Goal: Task Accomplishment & Management: Manage account settings

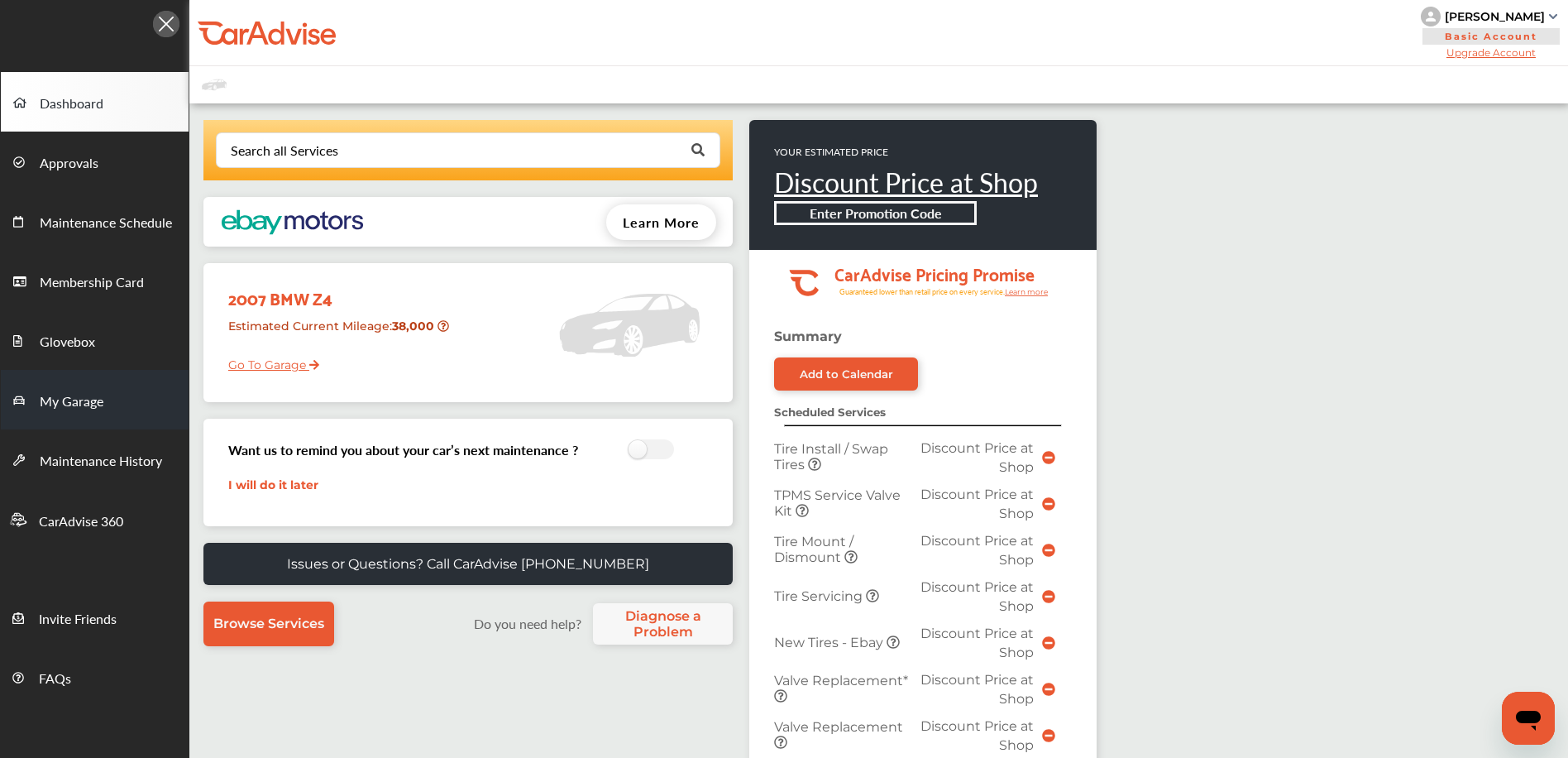
click at [128, 390] on link "My Garage" at bounding box center [95, 399] width 188 height 59
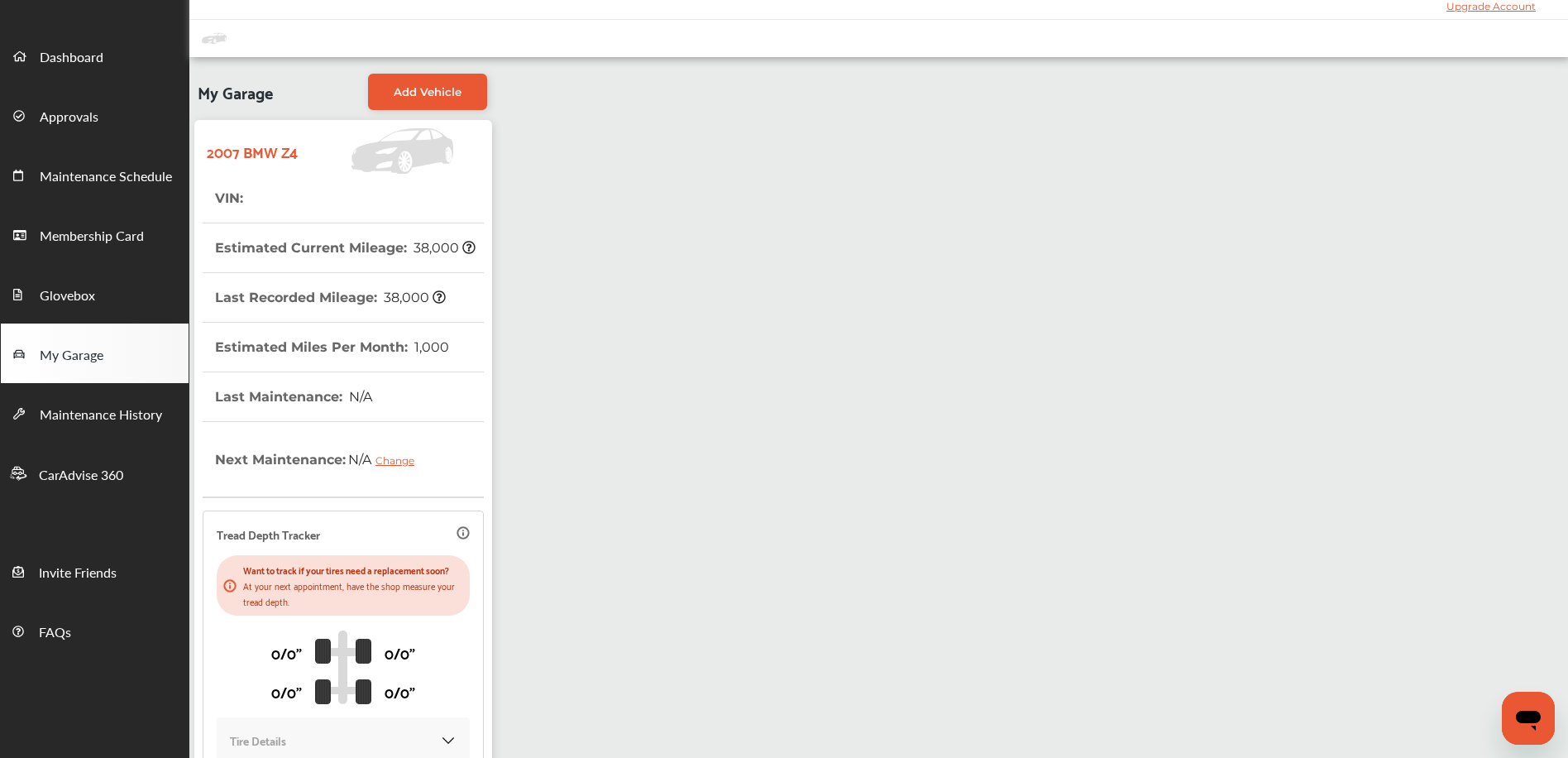
scroll to position [211, 0]
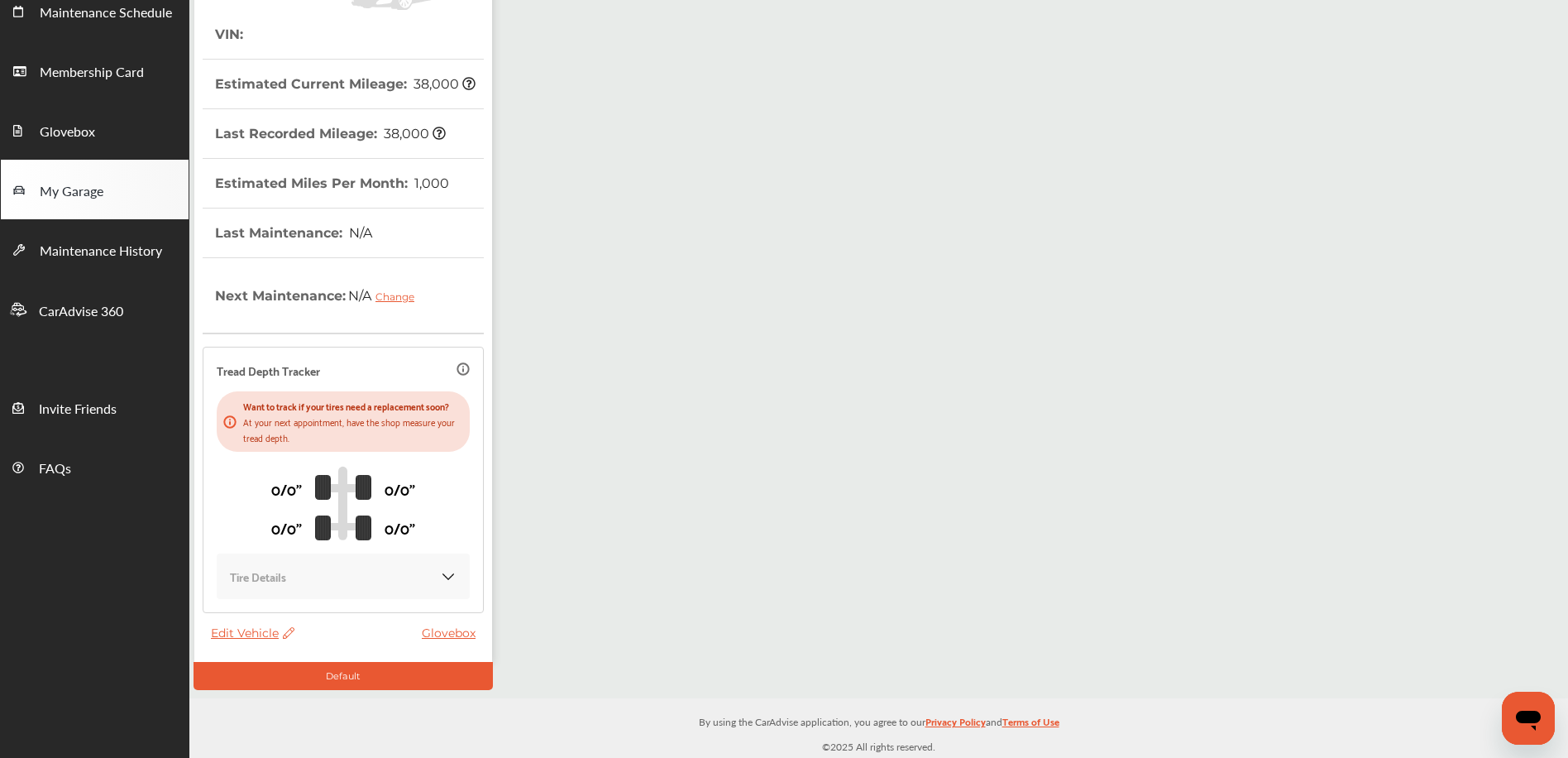
click at [253, 632] on span "Edit Vehicle" at bounding box center [253, 633] width 84 height 15
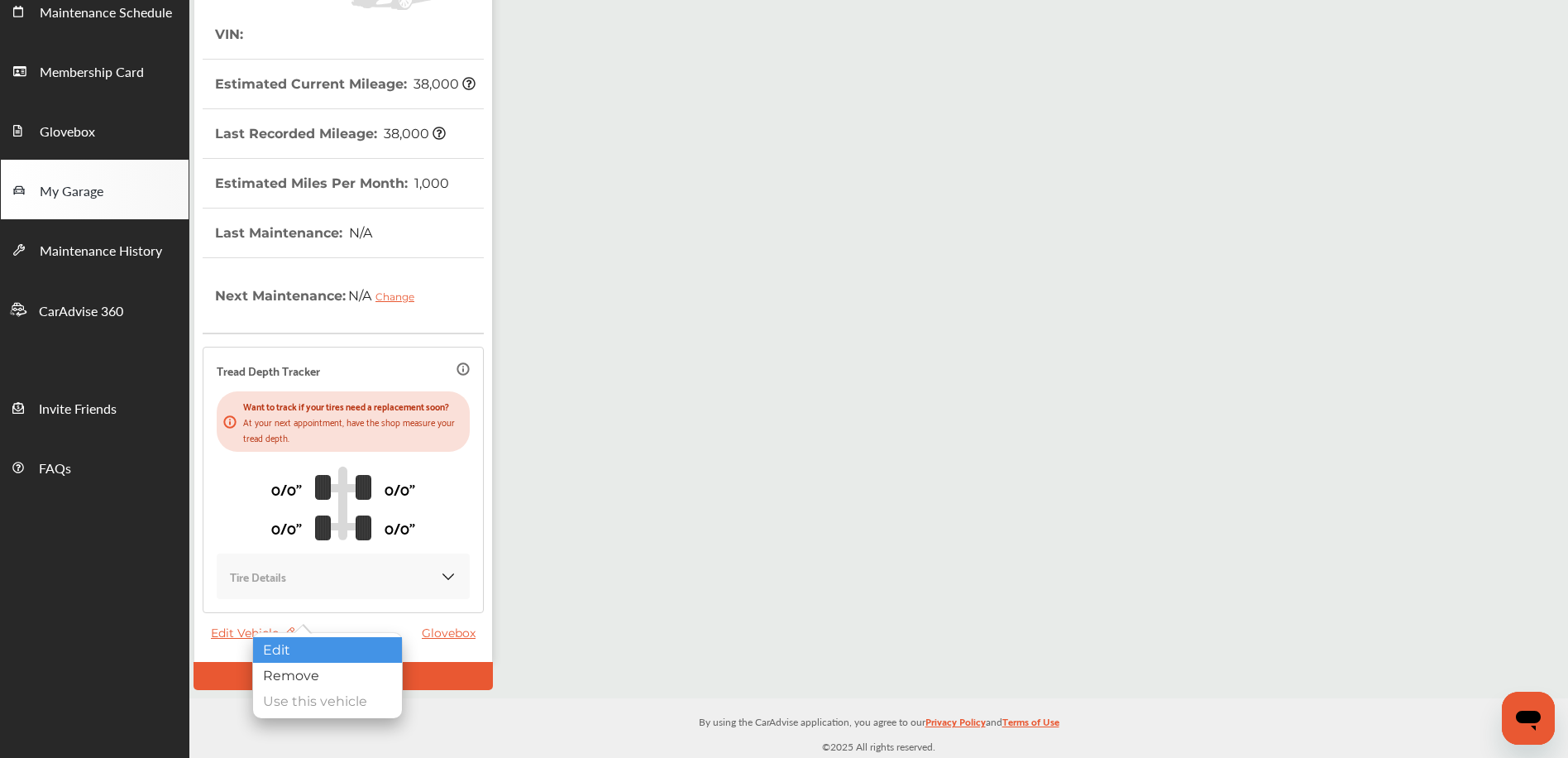
click at [341, 641] on div "Edit" at bounding box center [327, 650] width 149 height 26
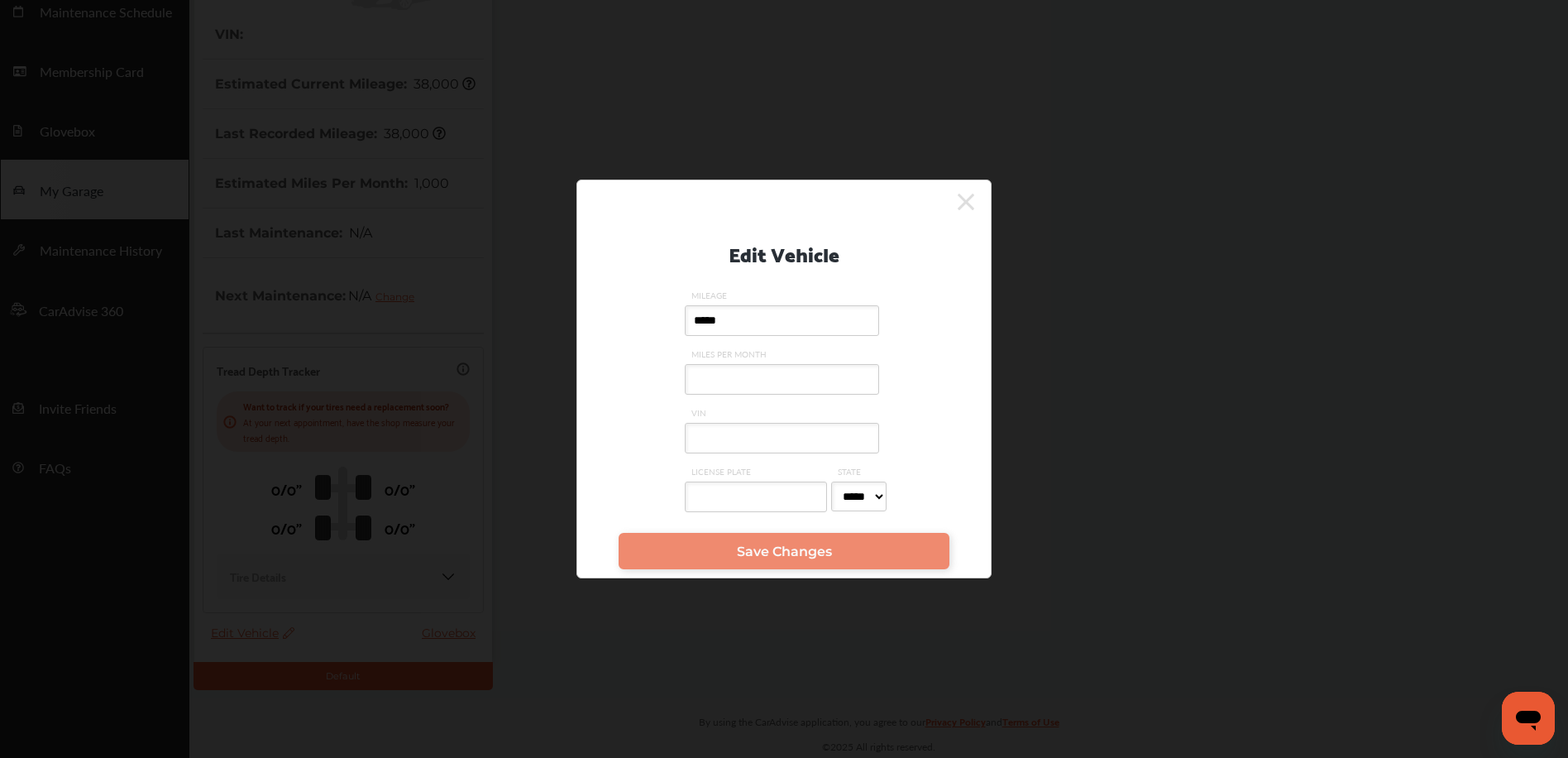
click at [749, 423] on input "VIN" at bounding box center [781, 438] width 194 height 31
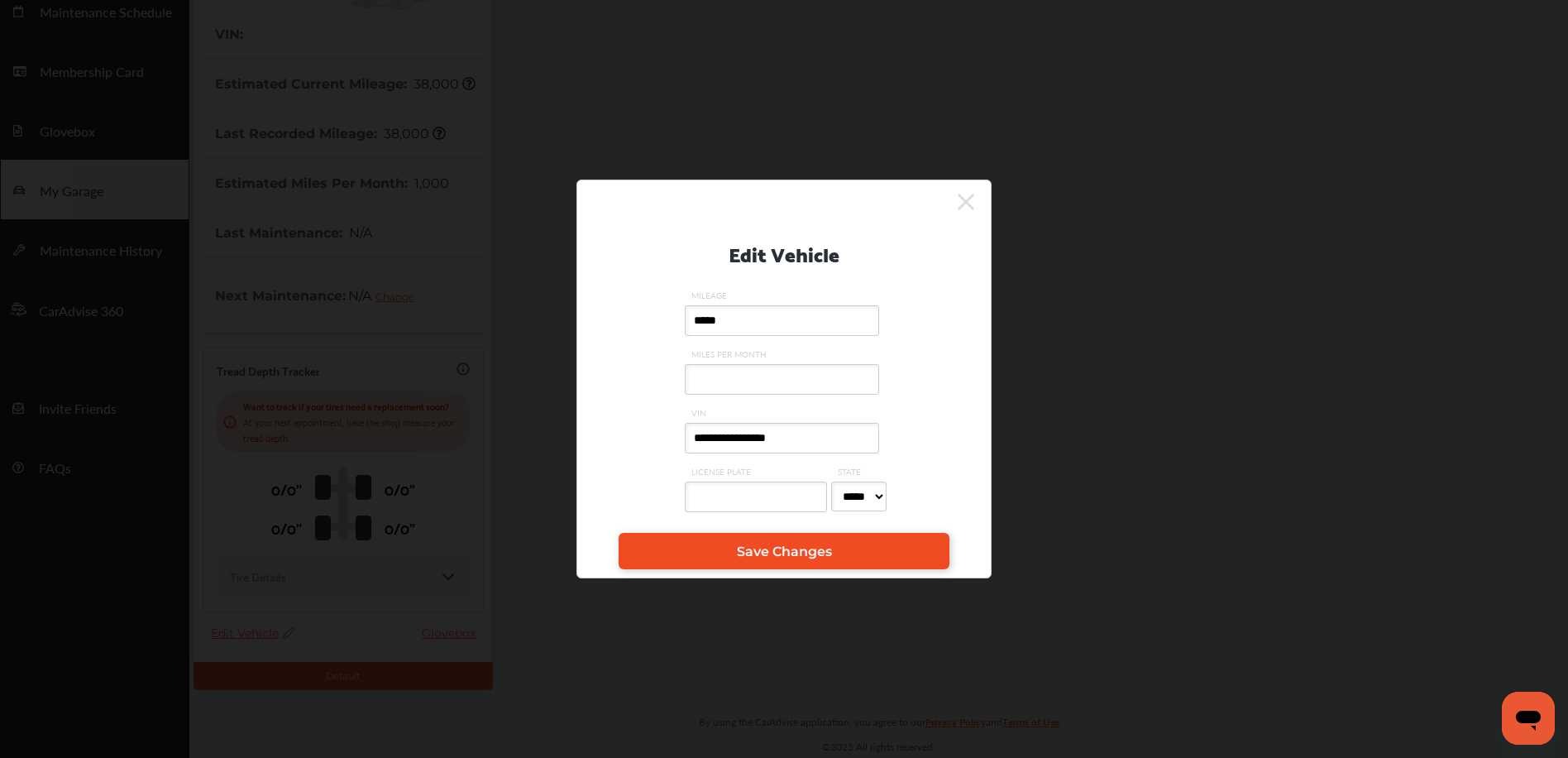
type input "**********"
click at [754, 558] on span "Save Changes" at bounding box center [784, 551] width 95 height 16
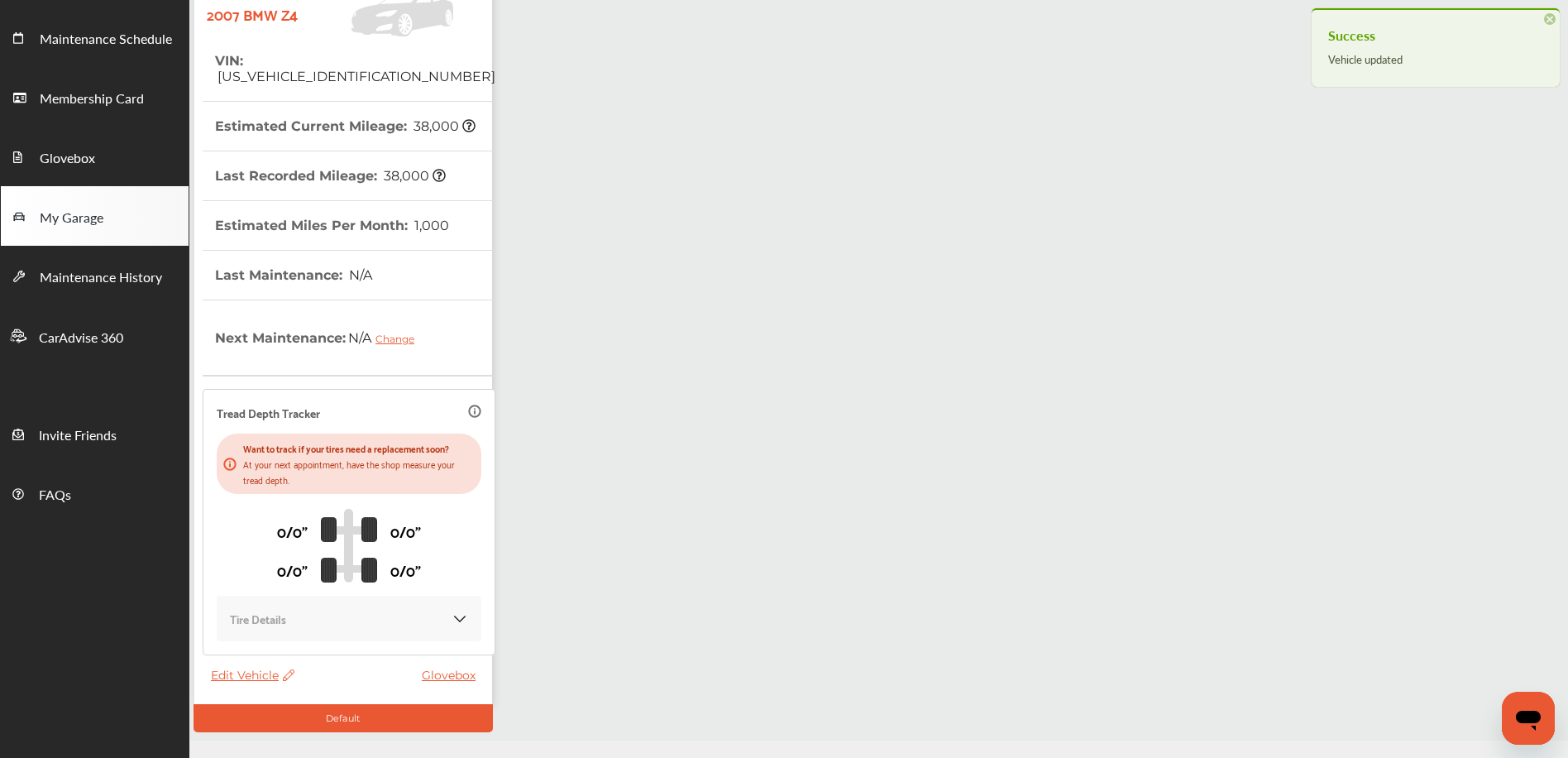
scroll to position [160, 0]
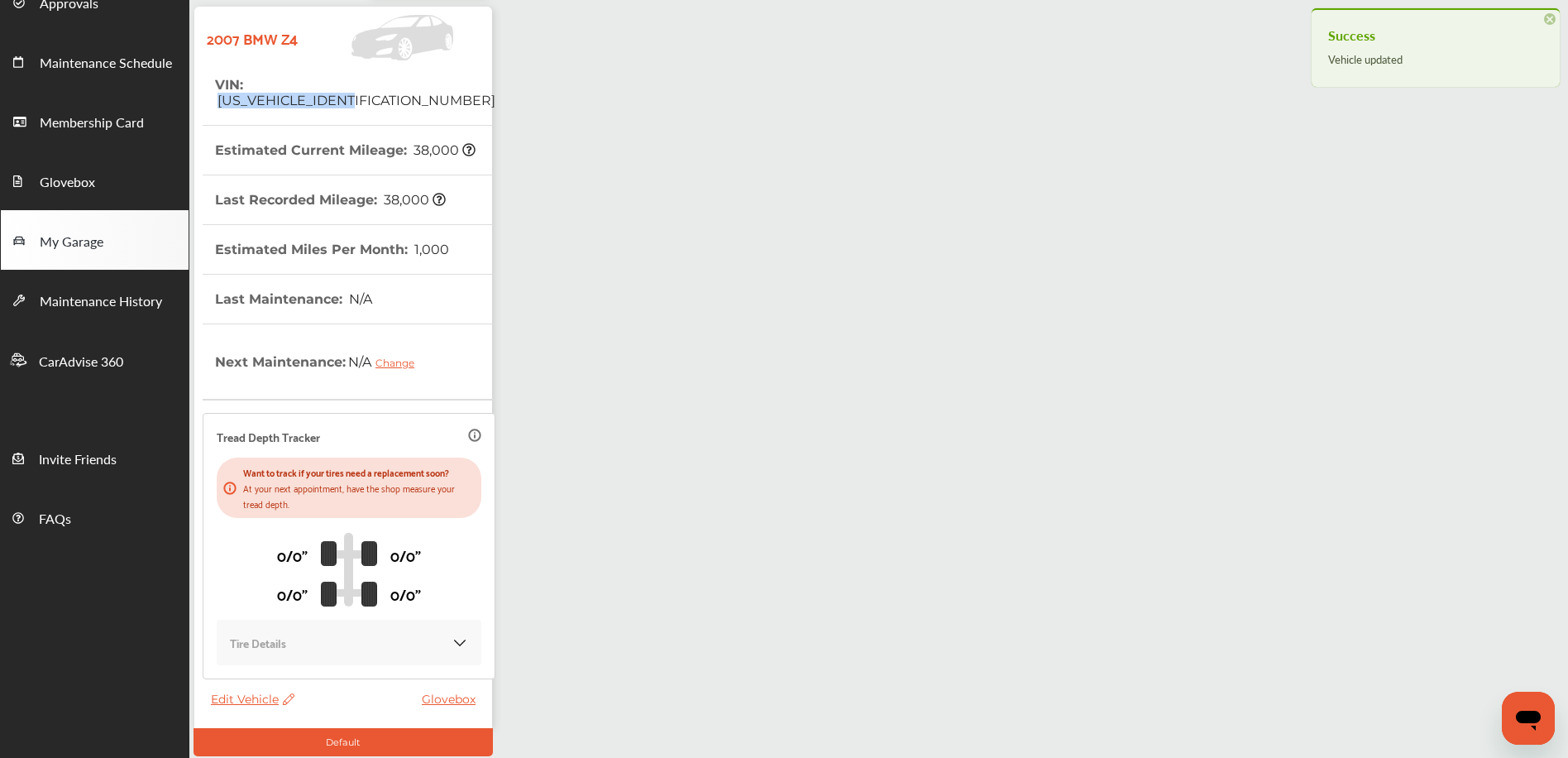
drag, startPoint x: 249, startPoint y: 84, endPoint x: 388, endPoint y: 95, distance: 139.4
click at [391, 96] on tr "VIN : [US_VEHICLE_IDENTIFICATION_NUMBER]" at bounding box center [349, 93] width 293 height 66
copy span "[US_VEHICLE_IDENTIFICATION_NUMBER]"
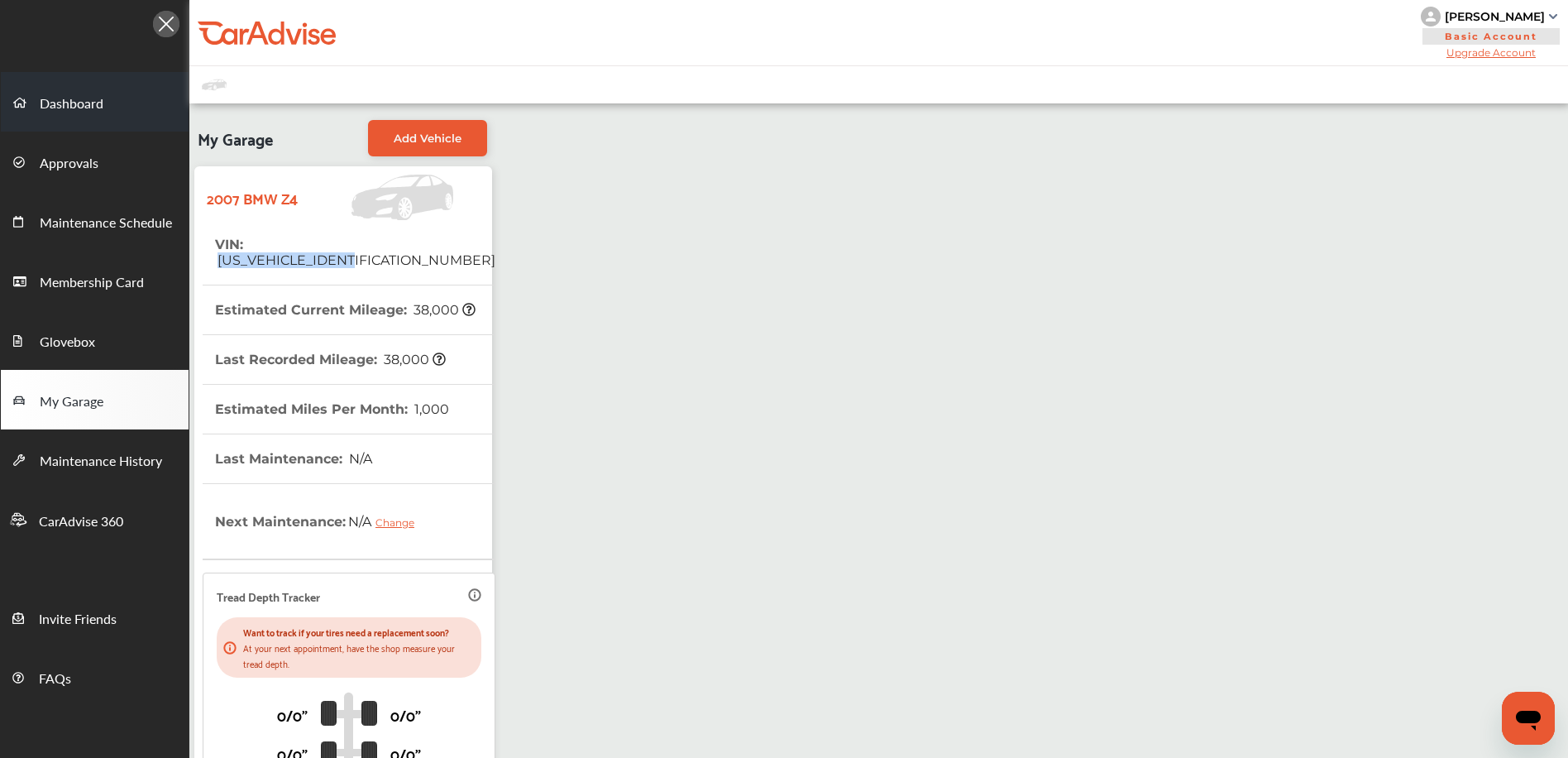
click at [104, 96] on link "Dashboard" at bounding box center [95, 101] width 188 height 59
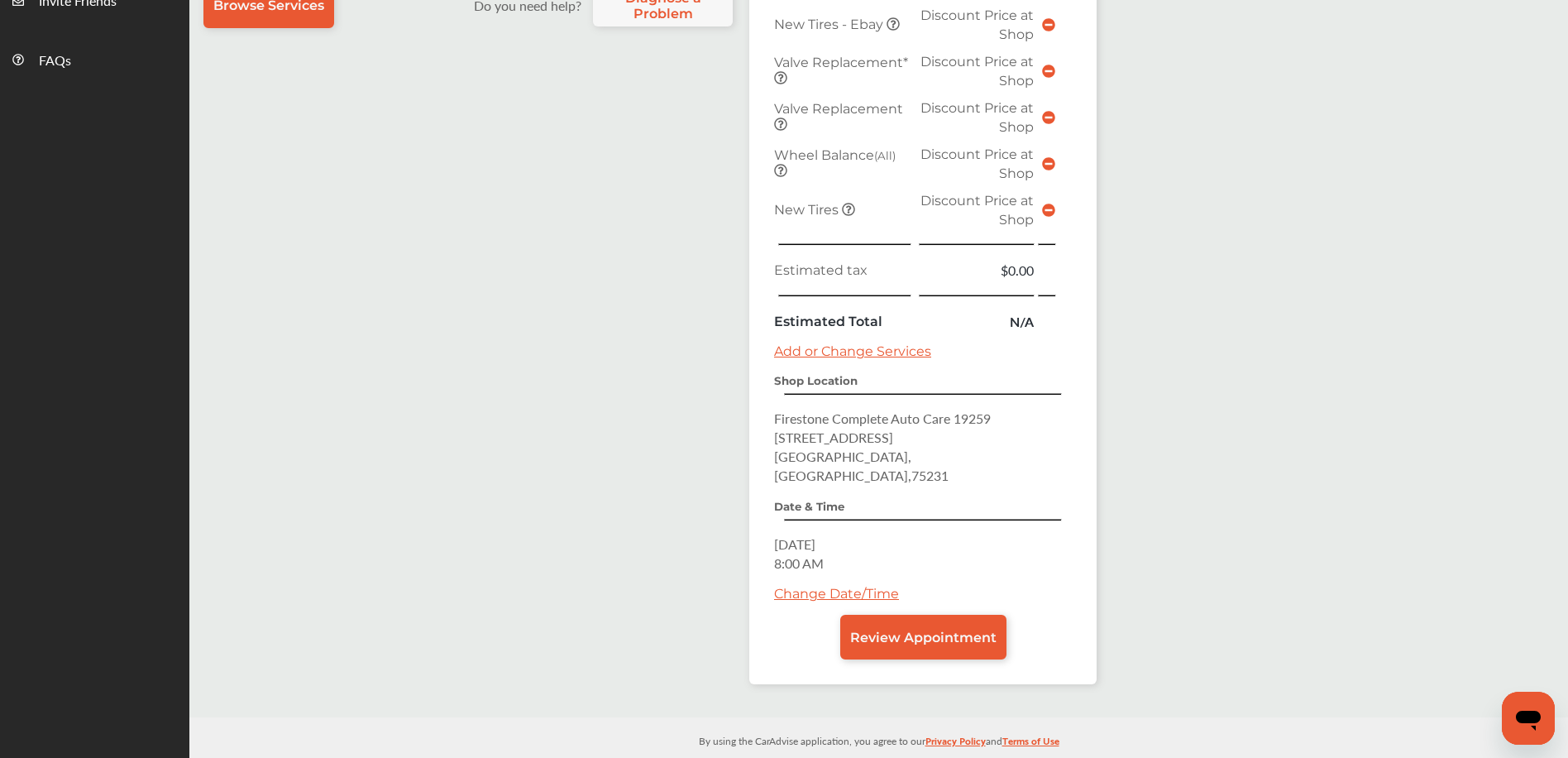
scroll to position [619, 0]
click at [824, 585] on link "Change Date/Time" at bounding box center [836, 593] width 125 height 16
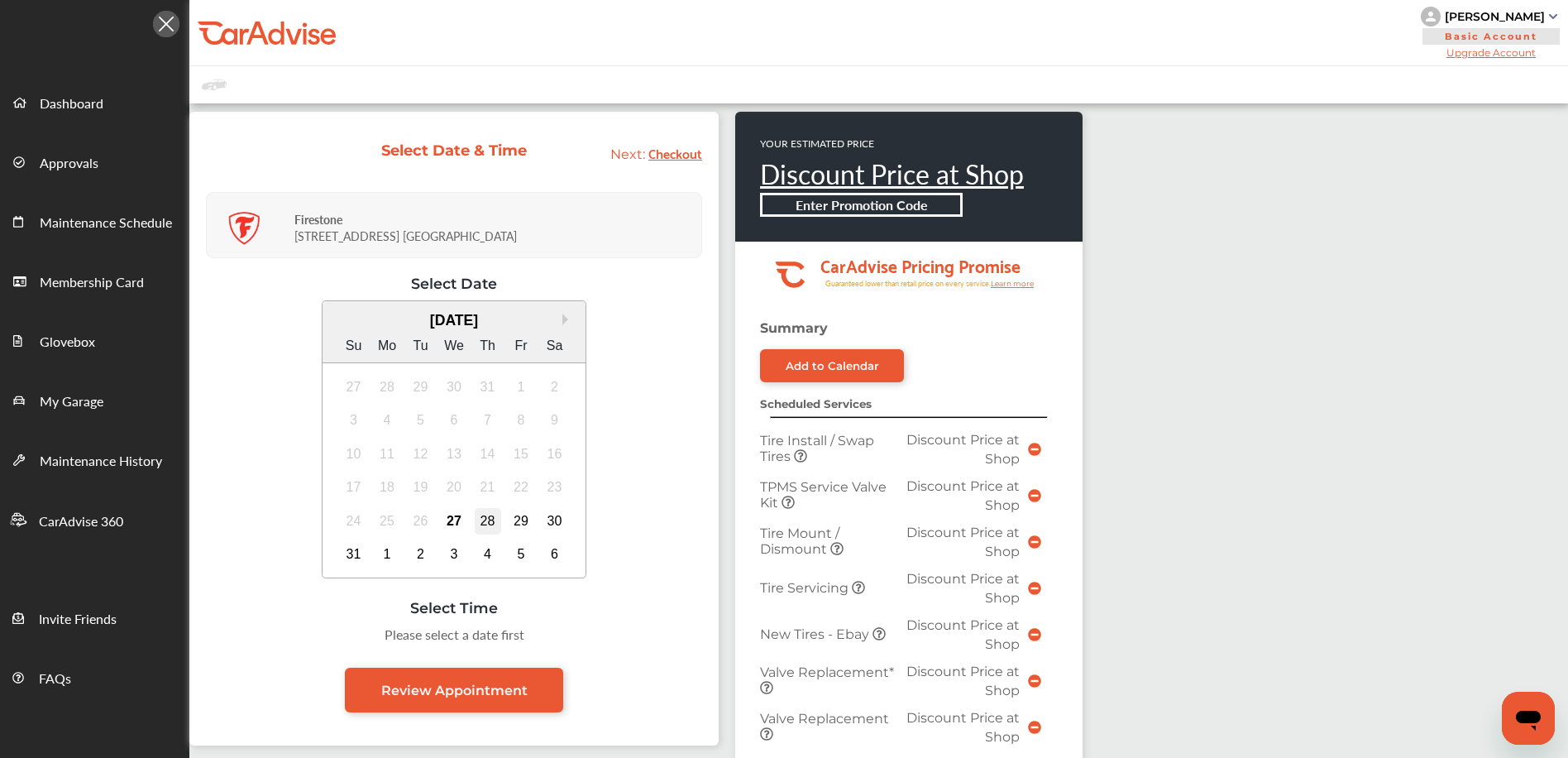
click at [478, 521] on div "28" at bounding box center [487, 521] width 26 height 26
click at [455, 516] on div "27" at bounding box center [454, 521] width 26 height 26
click at [517, 523] on div "29" at bounding box center [520, 521] width 26 height 26
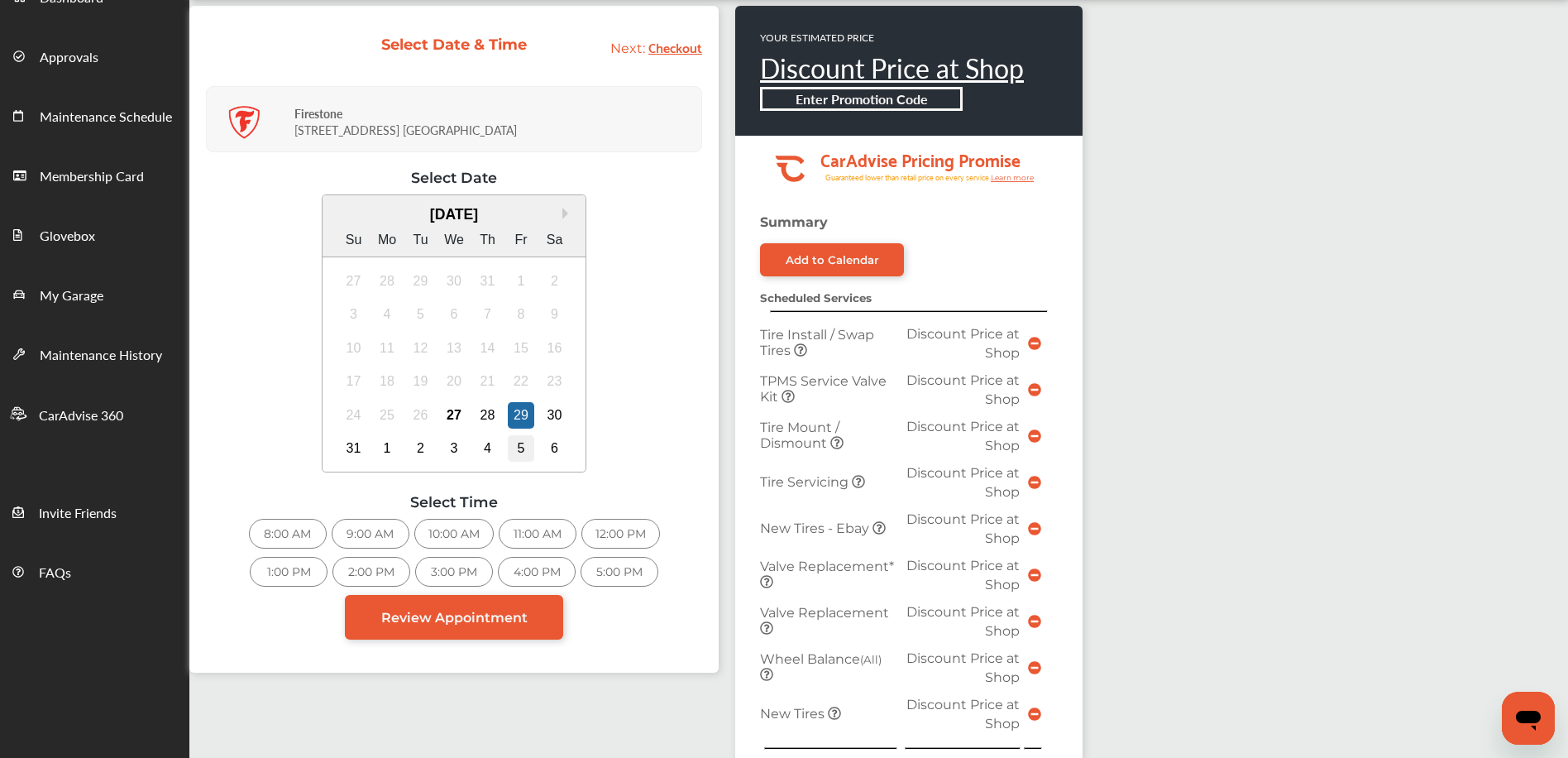
scroll to position [123, 0]
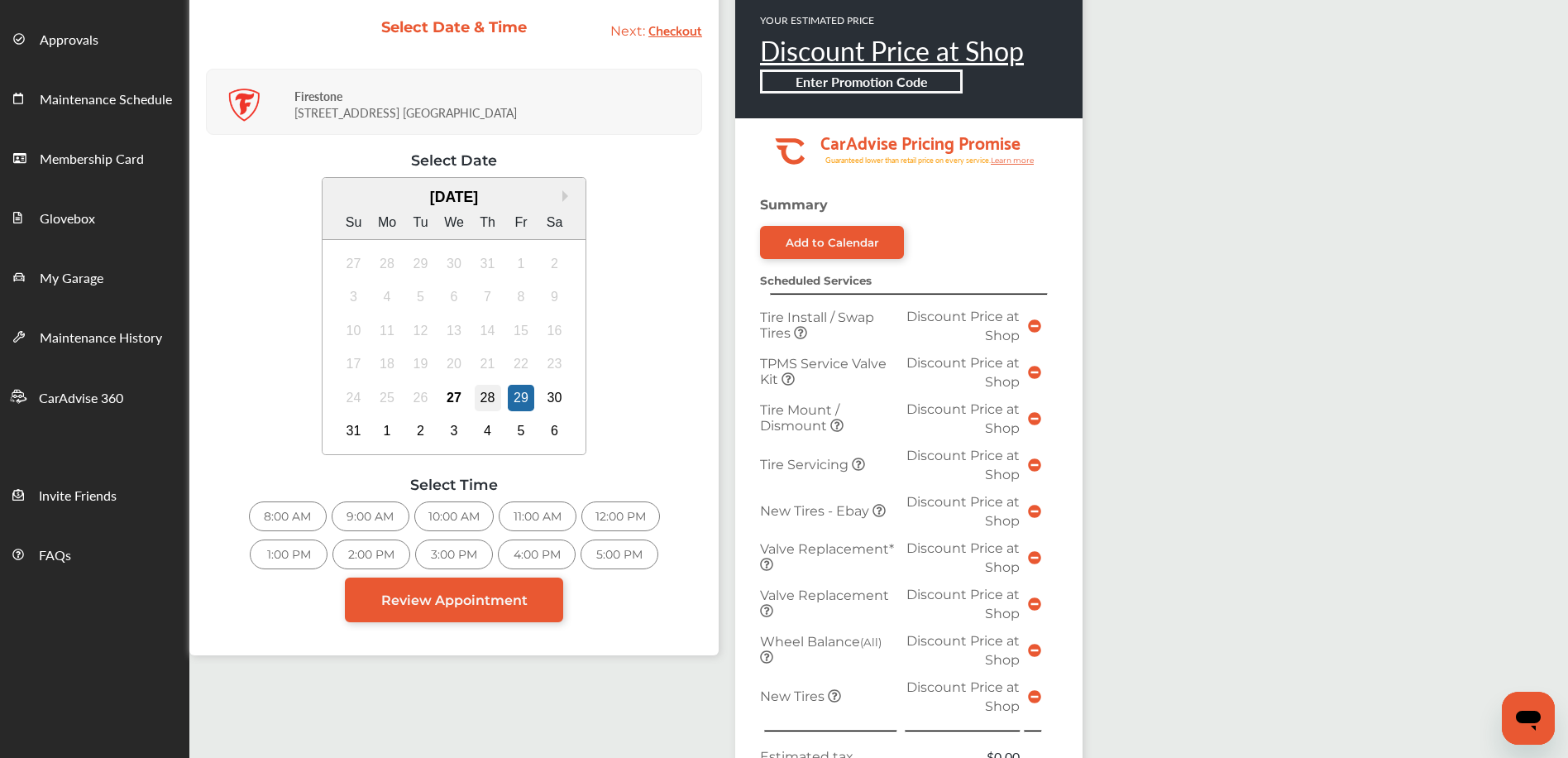
click at [479, 396] on div "28" at bounding box center [487, 397] width 26 height 26
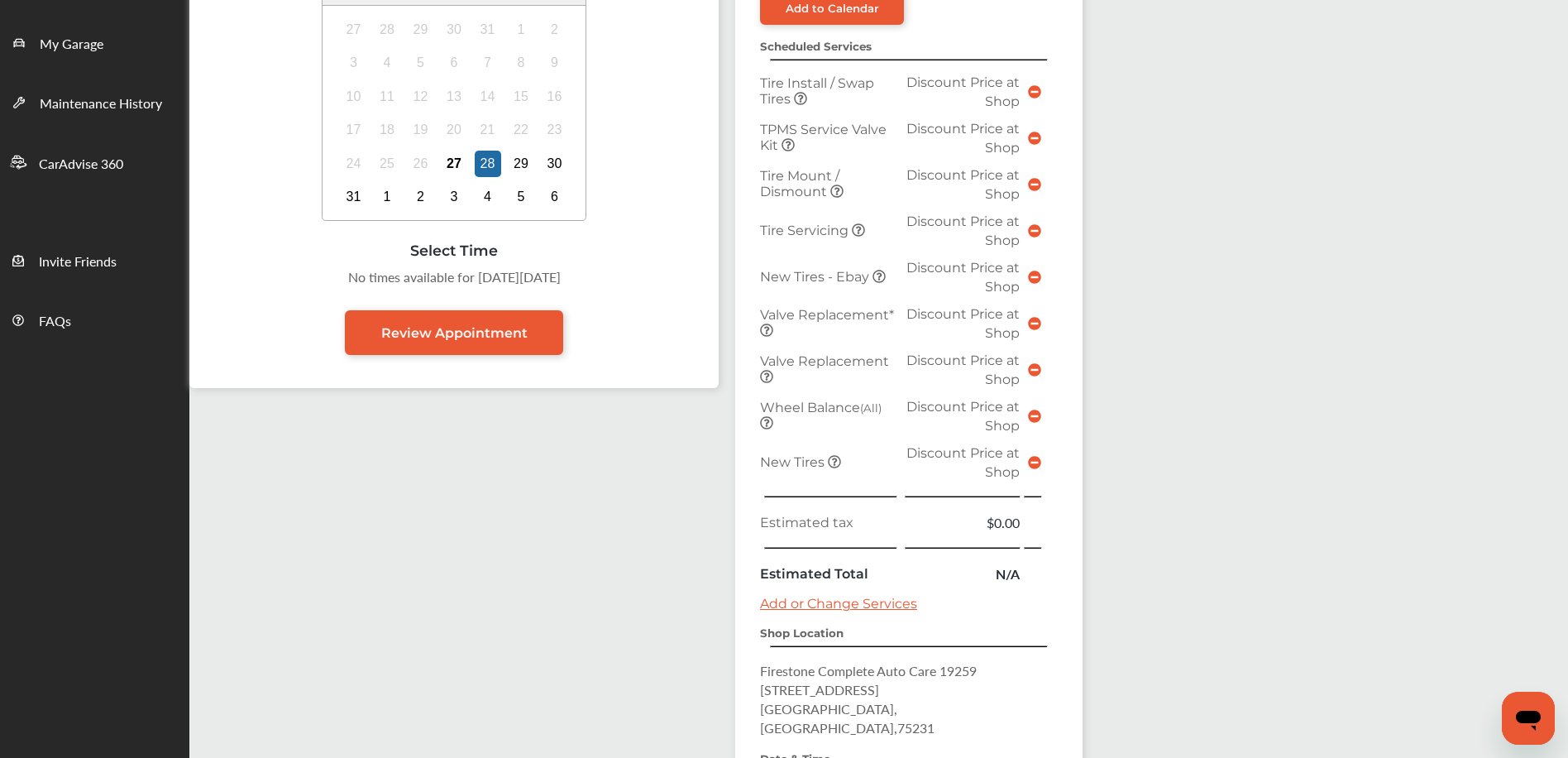
scroll to position [246, 0]
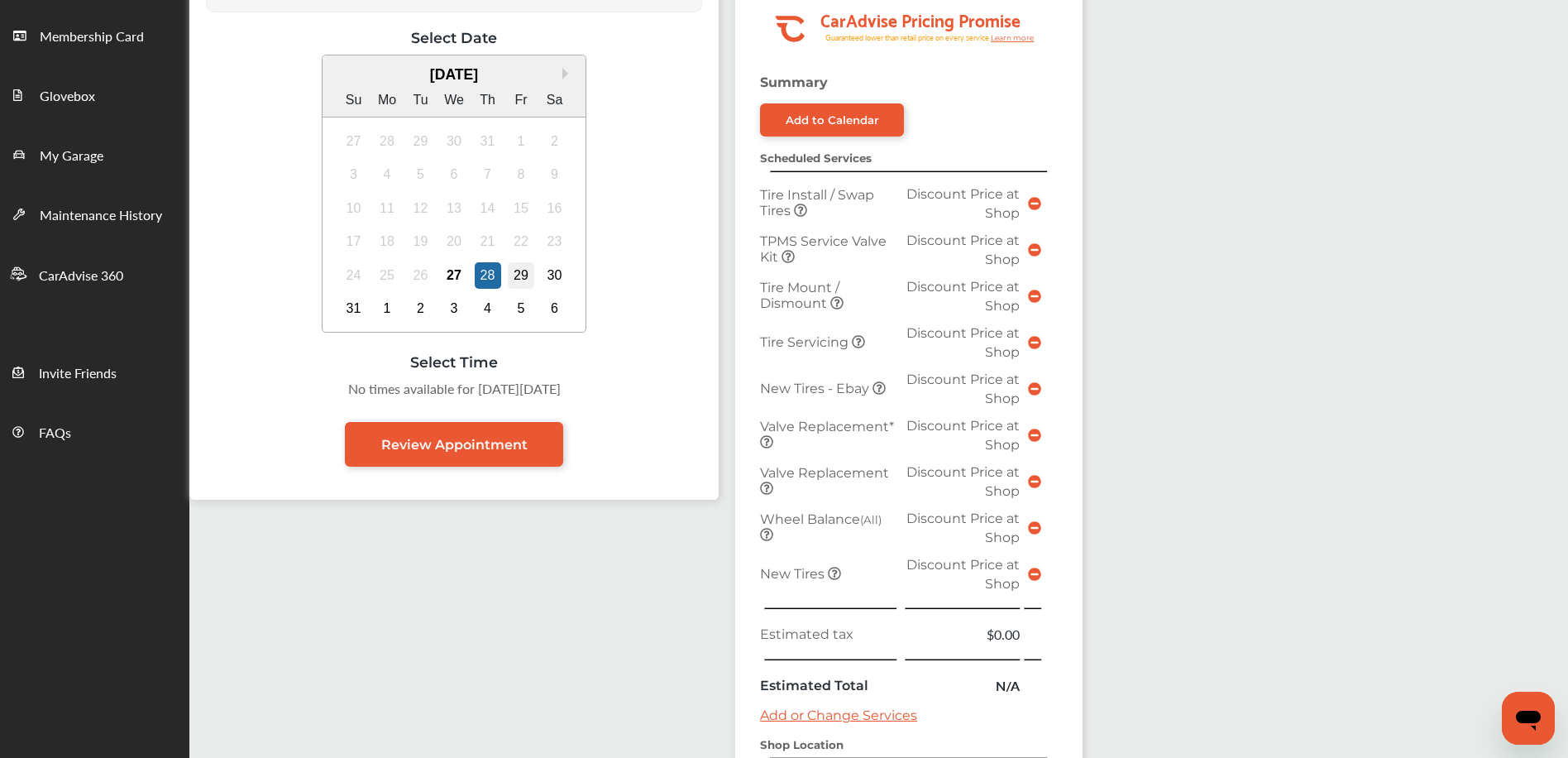
click at [517, 276] on div "29" at bounding box center [520, 275] width 26 height 26
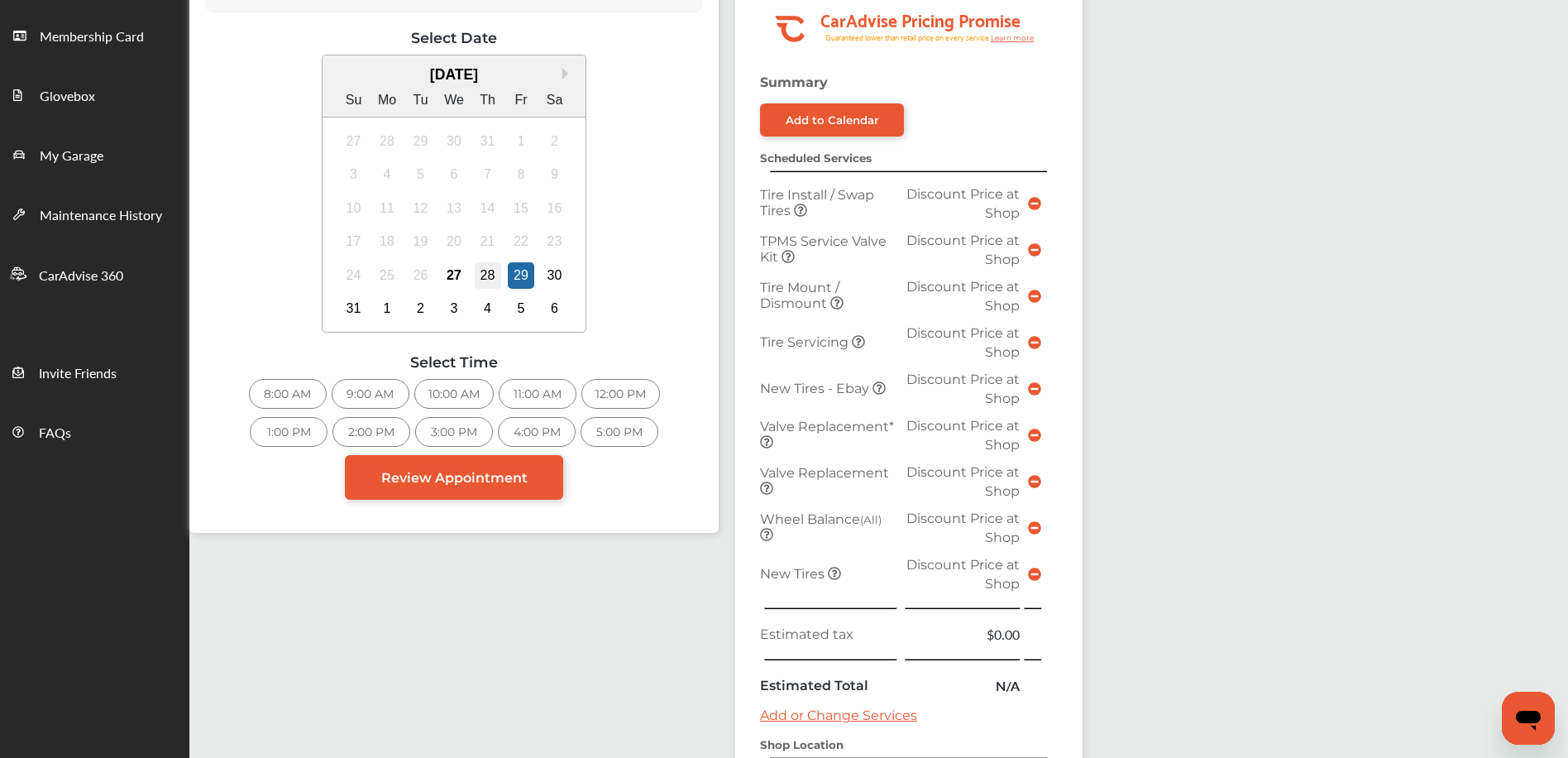
click at [483, 272] on div "28" at bounding box center [487, 275] width 26 height 26
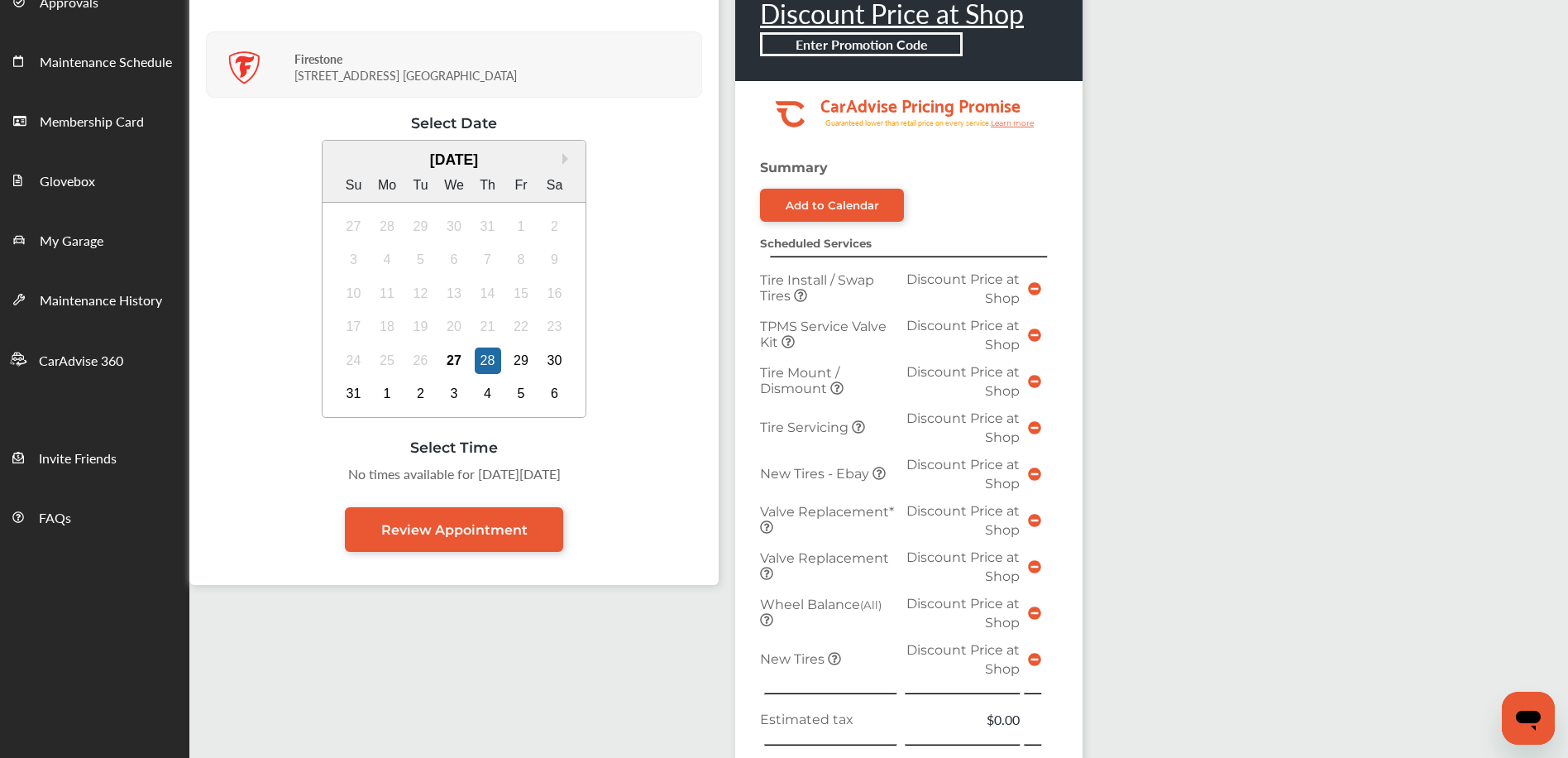
scroll to position [0, 0]
